Goal: Transaction & Acquisition: Subscribe to service/newsletter

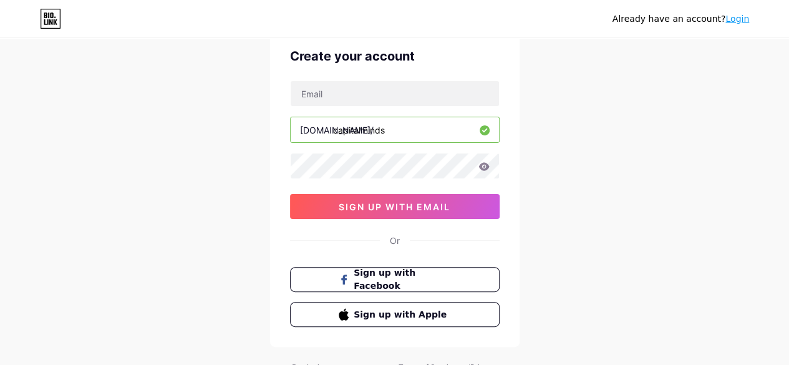
scroll to position [47, 0]
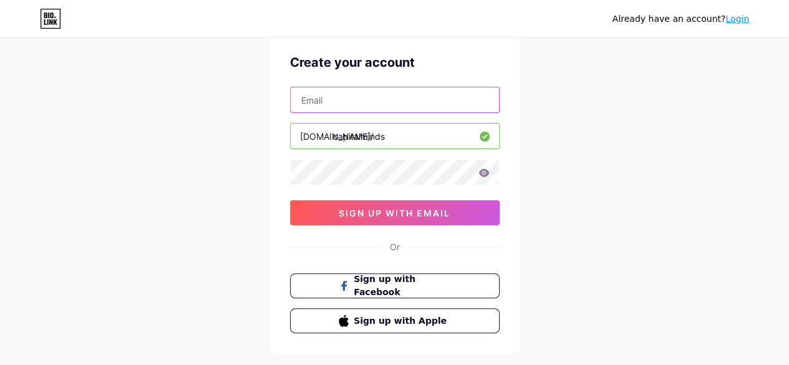
click at [425, 102] on input "text" at bounding box center [395, 99] width 208 height 25
drag, startPoint x: 411, startPoint y: 139, endPoint x: 335, endPoint y: 135, distance: 75.5
click at [335, 135] on input "capitalminds" at bounding box center [395, 135] width 208 height 25
type input "c"
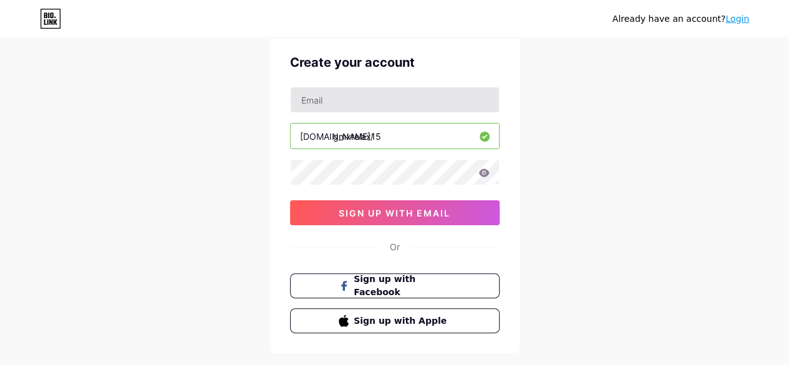
type input "gmxrelax15"
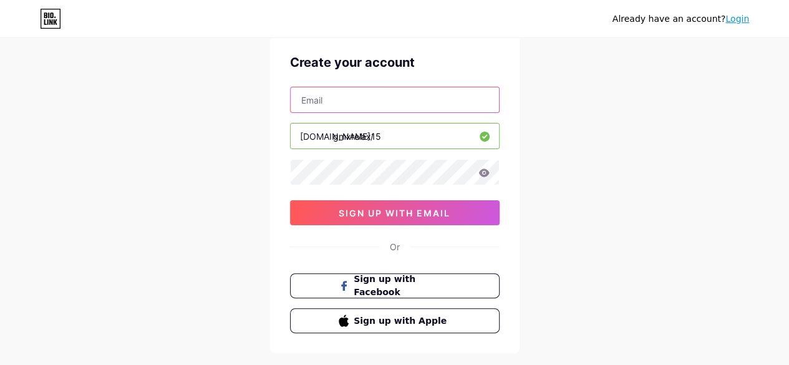
click at [374, 102] on input "text" at bounding box center [395, 99] width 208 height 25
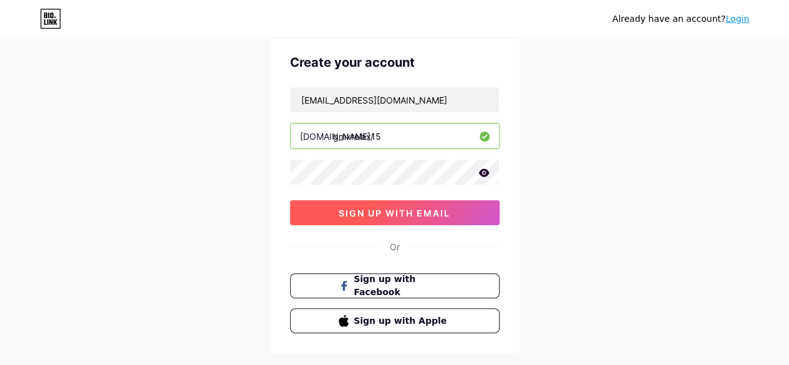
click at [386, 216] on button "sign up with email" at bounding box center [395, 212] width 210 height 25
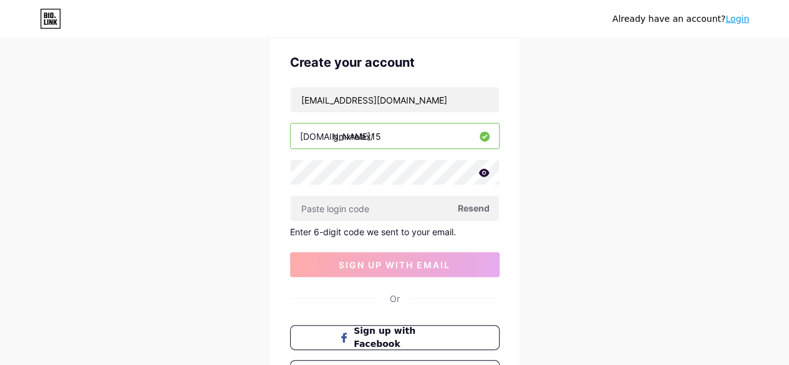
click at [476, 206] on span "Resend" at bounding box center [474, 207] width 32 height 13
click at [415, 97] on input "[EMAIL_ADDRESS][DOMAIN_NAME]" at bounding box center [395, 99] width 208 height 25
type input "[EMAIL_ADDRESS][DOMAIN_NAME]"
click at [478, 205] on span "Resend" at bounding box center [474, 207] width 32 height 13
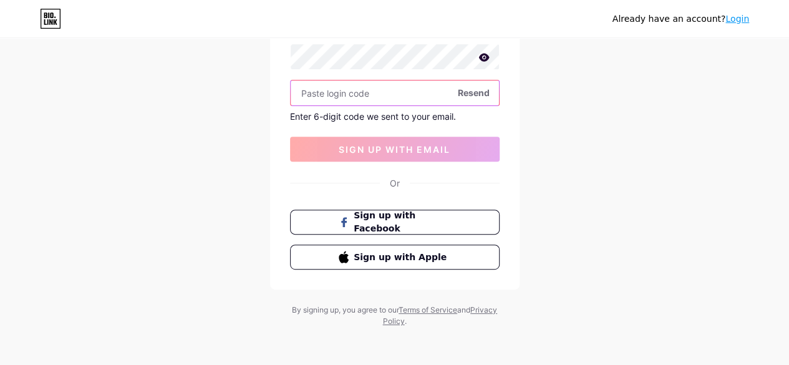
scroll to position [0, 0]
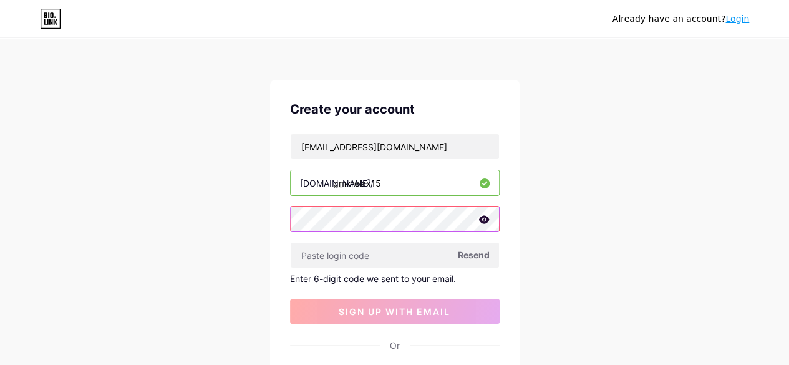
click at [482, 220] on div at bounding box center [395, 219] width 210 height 26
click at [482, 220] on icon at bounding box center [483, 219] width 11 height 9
click at [225, 198] on div "Already have an account? Login Create your account [EMAIL_ADDRESS][DOMAIN_NAME]…" at bounding box center [394, 264] width 789 height 529
click at [481, 219] on icon at bounding box center [483, 220] width 12 height 12
